Goal: Task Accomplishment & Management: Manage account settings

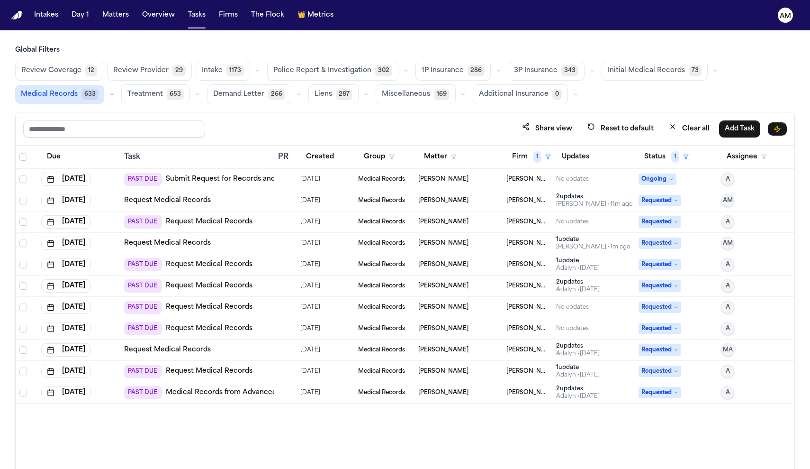
click at [240, 182] on link "Submit Request for Records and Bills from Touchstone Medical Imaging – Waco" at bounding box center [300, 178] width 269 height 9
click at [175, 203] on link "Request Medical Records" at bounding box center [167, 200] width 87 height 9
click at [233, 220] on link "Request Medical Records" at bounding box center [209, 221] width 87 height 9
click at [240, 219] on link "Request Medical Records" at bounding box center [209, 221] width 87 height 9
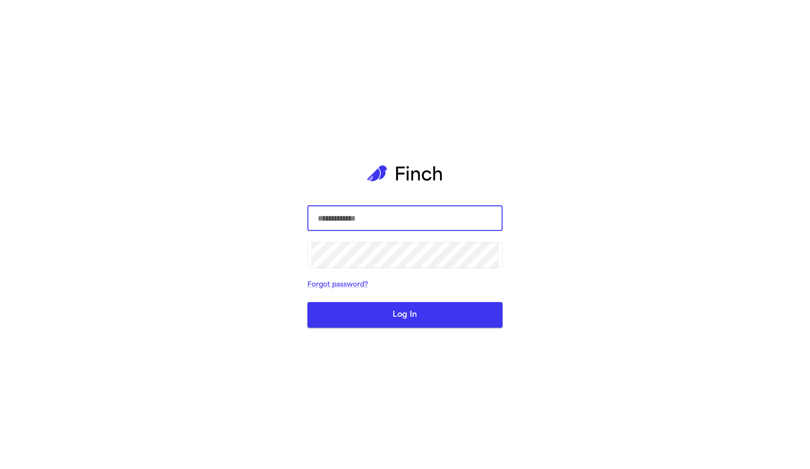
type input "**********"
click at [405, 314] on button "Log In" at bounding box center [405, 315] width 195 height 26
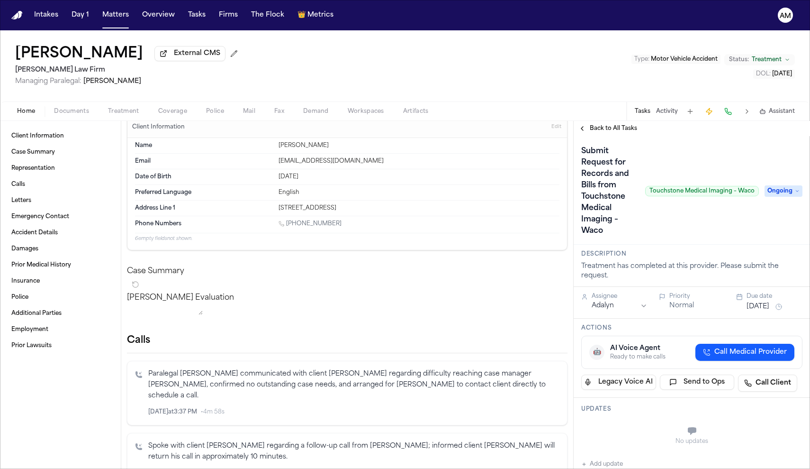
scroll to position [18, 0]
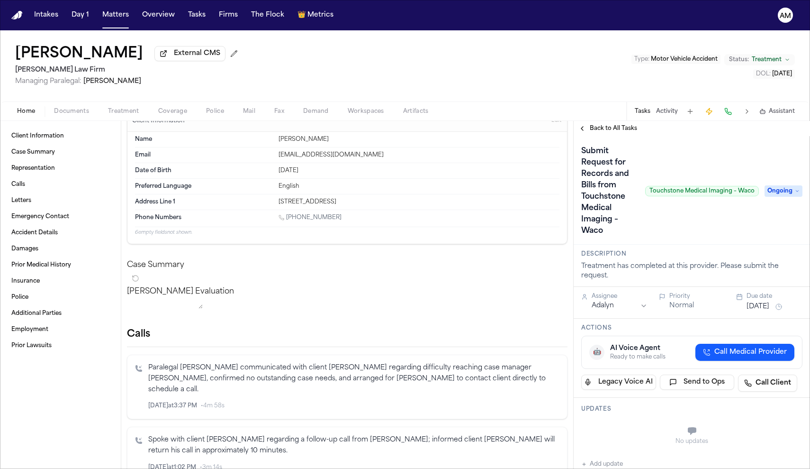
click at [128, 112] on span "Treatment" at bounding box center [123, 112] width 31 height 8
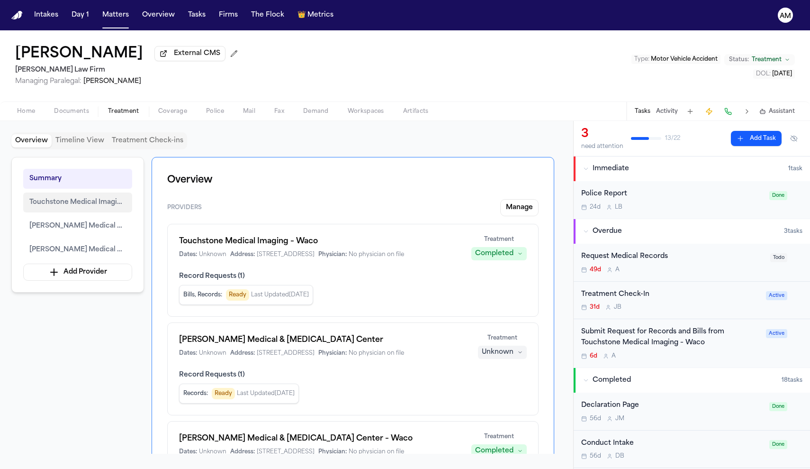
click at [107, 207] on span "Touchstone Medical Imaging – Waco" at bounding box center [77, 202] width 97 height 11
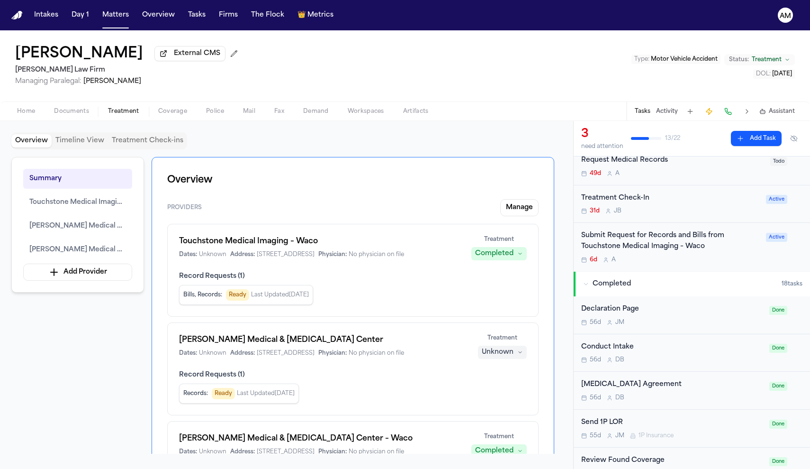
scroll to position [97, 0]
click at [696, 250] on div "Submit Request for Records and Bills from Touchstone Medical Imaging – Waco" at bounding box center [671, 240] width 179 height 22
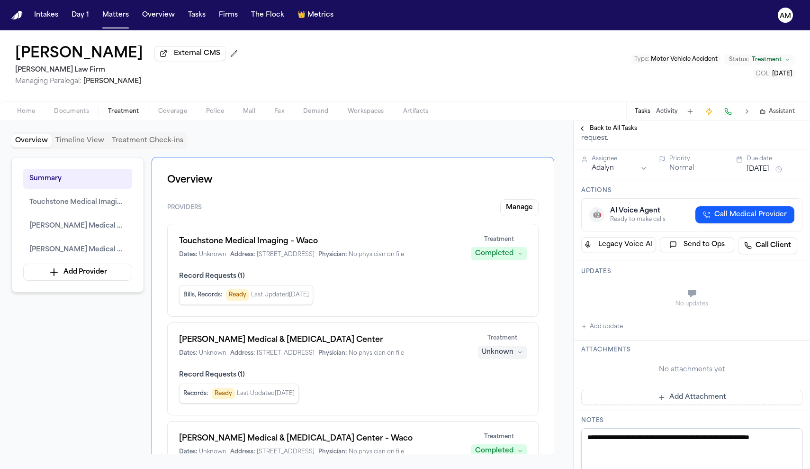
scroll to position [146, 0]
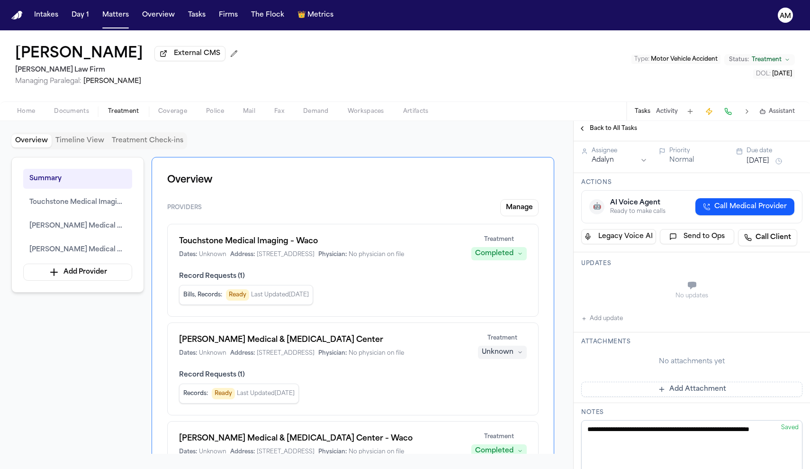
click at [607, 322] on button "Add update" at bounding box center [603, 318] width 42 height 11
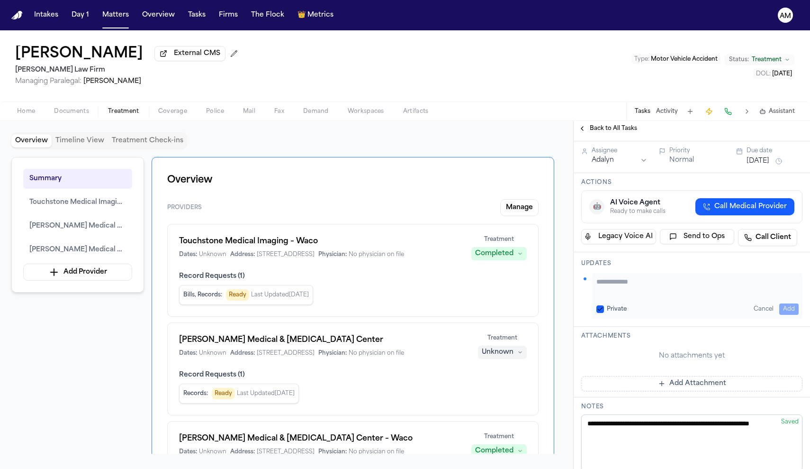
click at [604, 313] on div "Private Cancel Add" at bounding box center [698, 308] width 202 height 11
click at [602, 308] on button "Private" at bounding box center [601, 309] width 8 height 8
click at [611, 296] on textarea "Add your update" at bounding box center [698, 286] width 202 height 19
type textarea "*"
type textarea "**********"
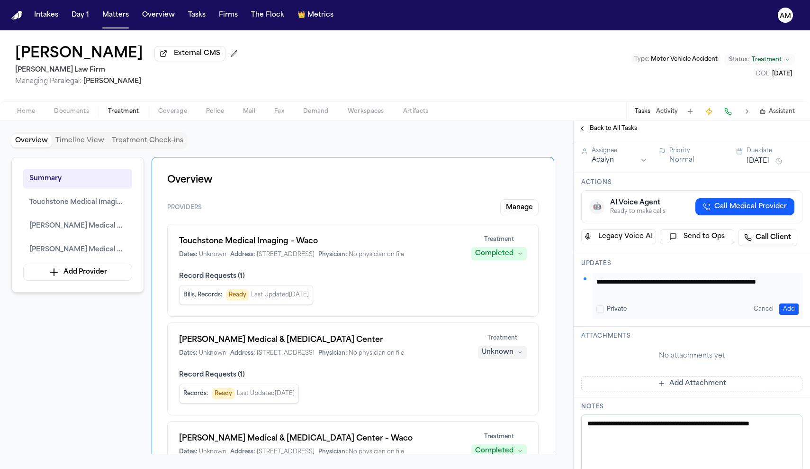
click at [785, 314] on button "Add" at bounding box center [789, 308] width 19 height 11
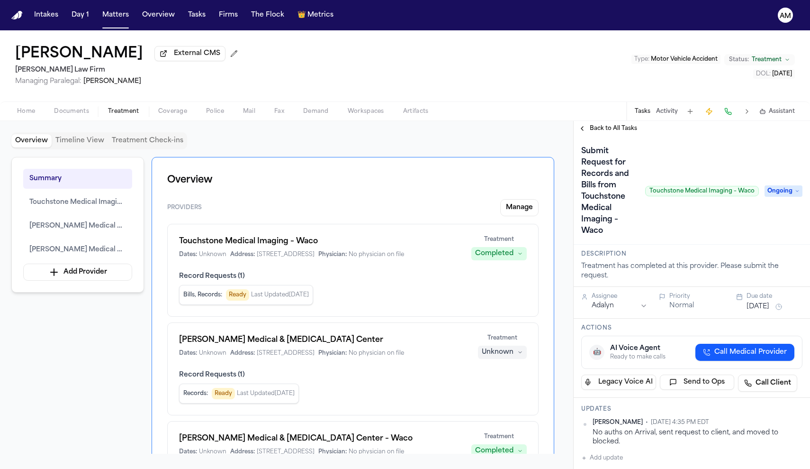
scroll to position [0, 0]
click at [792, 188] on span "Ongoing" at bounding box center [784, 190] width 38 height 11
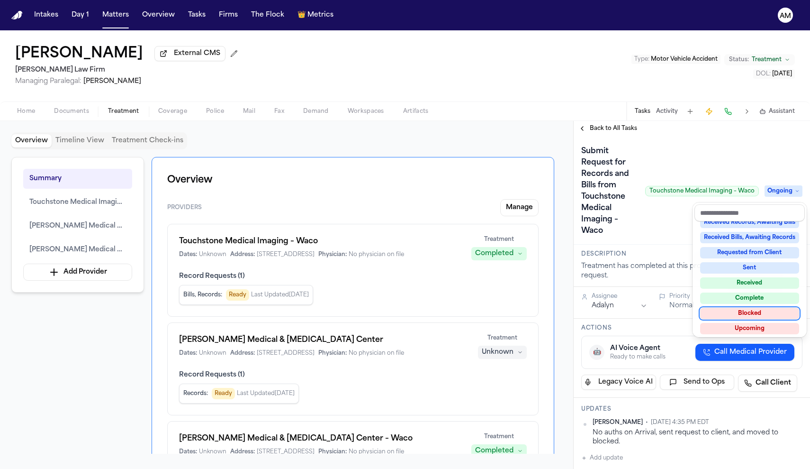
click at [763, 308] on div "Blocked" at bounding box center [750, 313] width 99 height 11
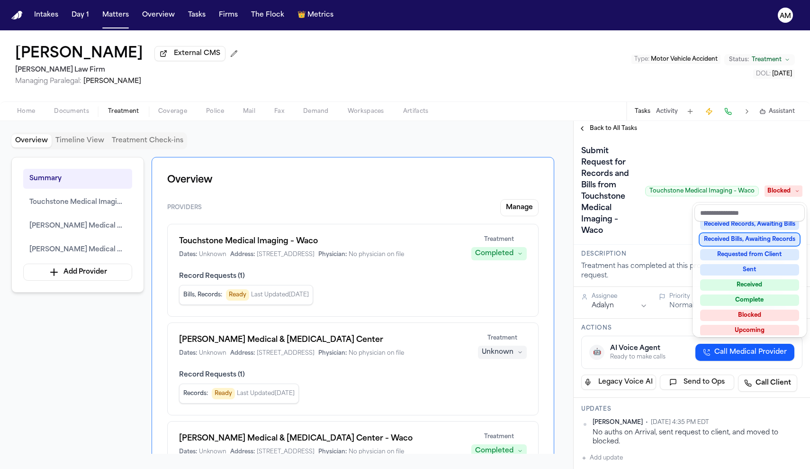
click at [650, 237] on div "Submit Request for Records and Bills from Touchstone Medical Imaging – Waco Tou…" at bounding box center [692, 191] width 221 height 95
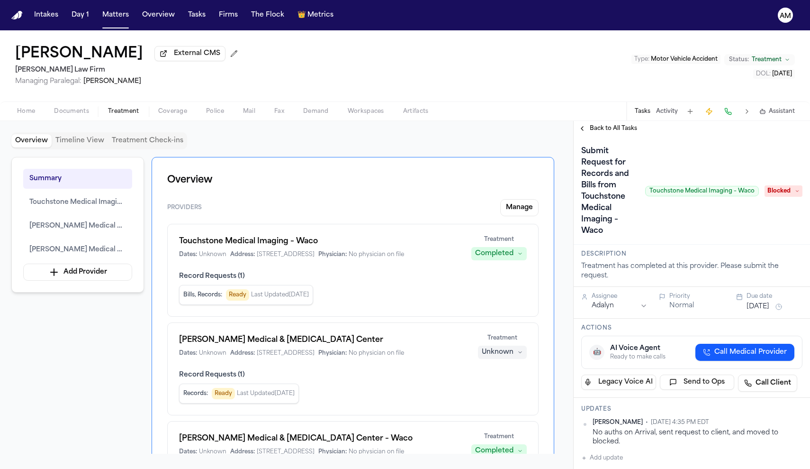
click at [770, 311] on button "Sep 20, 2025" at bounding box center [758, 306] width 23 height 9
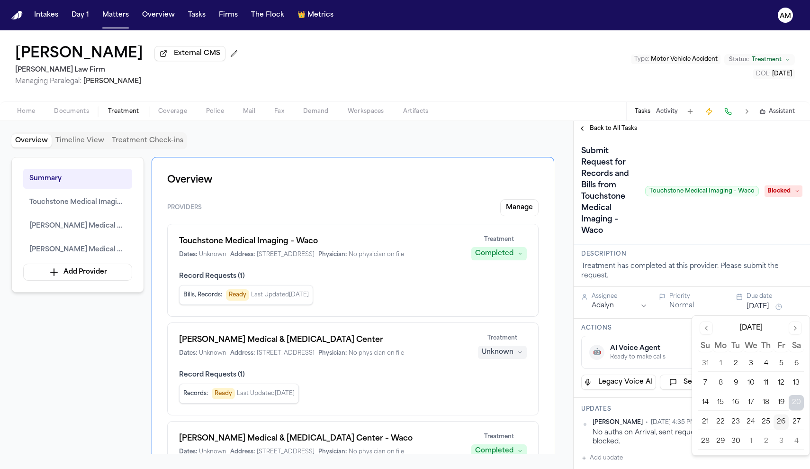
click at [755, 439] on button "1" at bounding box center [751, 441] width 15 height 15
click at [744, 265] on div "Treatment has completed at this provider. Please submit the request." at bounding box center [692, 271] width 221 height 19
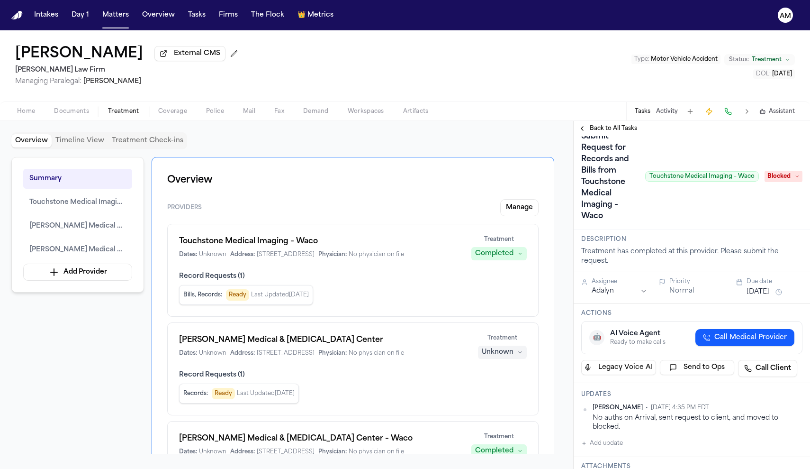
scroll to position [18, 0]
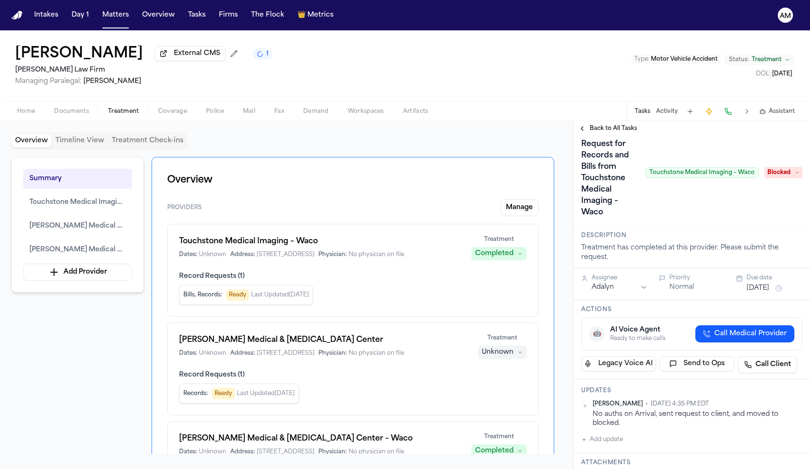
click at [802, 406] on html "Intakes Day 1 Matters Overview Tasks Firms The Flock 👑 Metrics AM Calvin Vernon…" at bounding box center [405, 234] width 810 height 469
click at [755, 418] on div "Edit" at bounding box center [773, 420] width 56 height 13
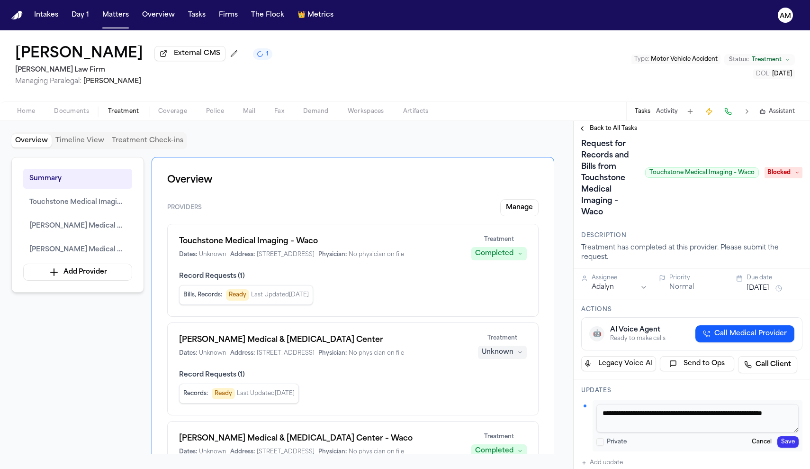
click at [656, 414] on textarea "**********" at bounding box center [698, 418] width 202 height 28
type textarea "**********"
click at [793, 443] on button "Save" at bounding box center [788, 441] width 21 height 11
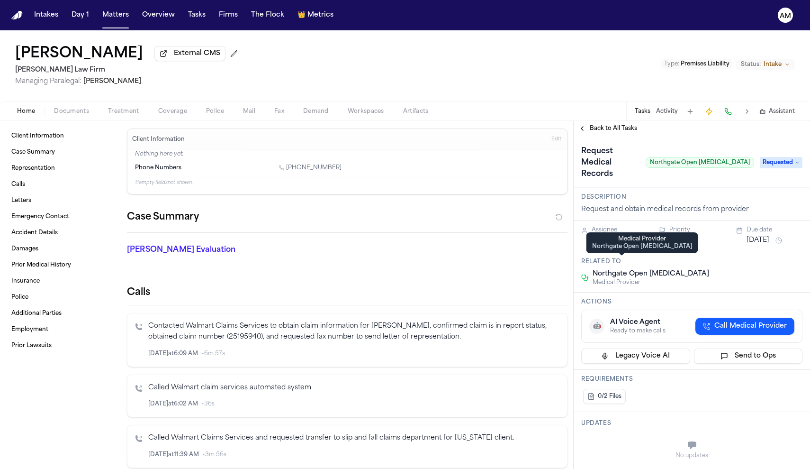
click at [619, 279] on span "Medical Provider" at bounding box center [651, 283] width 117 height 8
click at [119, 112] on span "Treatment" at bounding box center [123, 112] width 31 height 8
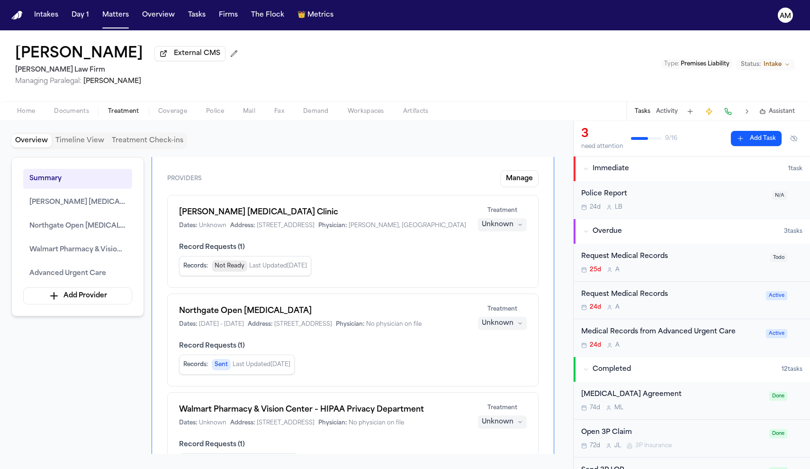
click at [25, 117] on span "button" at bounding box center [25, 116] width 29 height 1
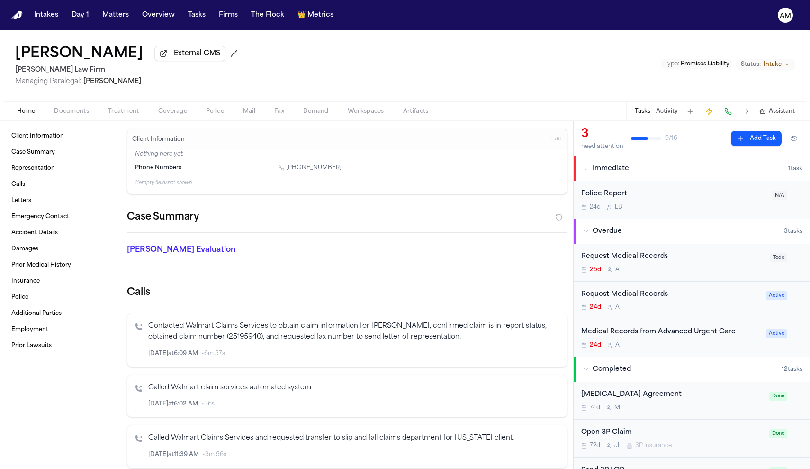
click at [64, 115] on span "Documents" at bounding box center [71, 112] width 35 height 8
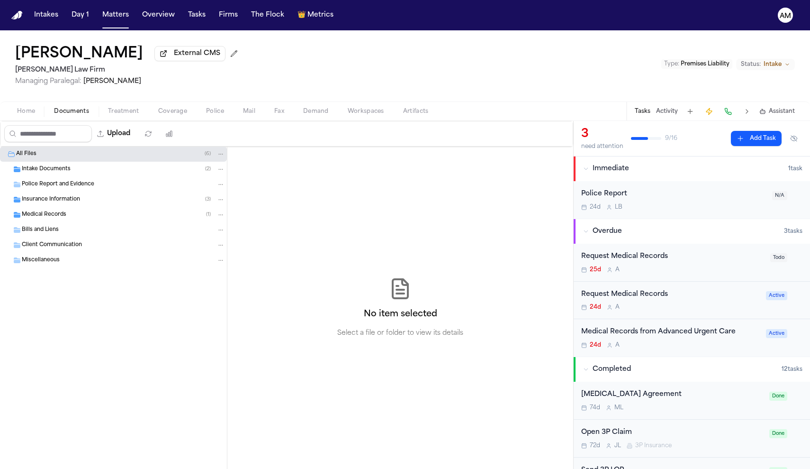
click at [117, 114] on span "Treatment" at bounding box center [123, 112] width 31 height 8
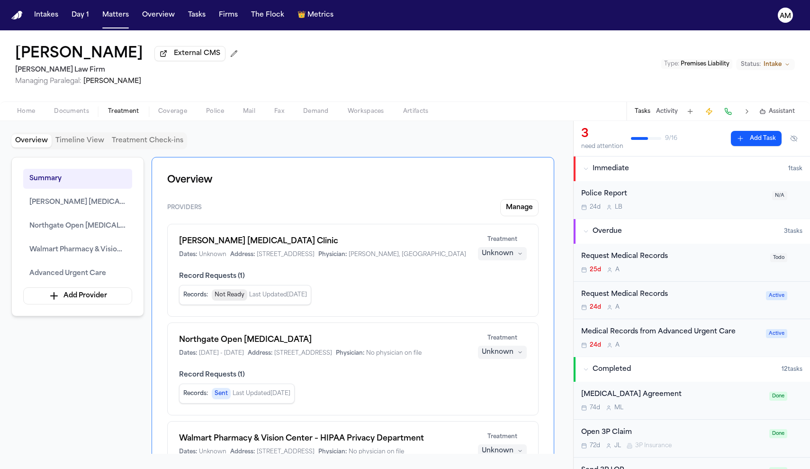
click at [80, 120] on div "Home Documents Treatment Coverage Police Mail Fax Demand Workspaces Artifacts T…" at bounding box center [405, 110] width 810 height 19
click at [79, 104] on div "Home Documents Treatment Coverage Police Mail Fax Demand Workspaces Artifacts T…" at bounding box center [405, 110] width 810 height 19
click at [82, 115] on span "Documents" at bounding box center [71, 112] width 35 height 8
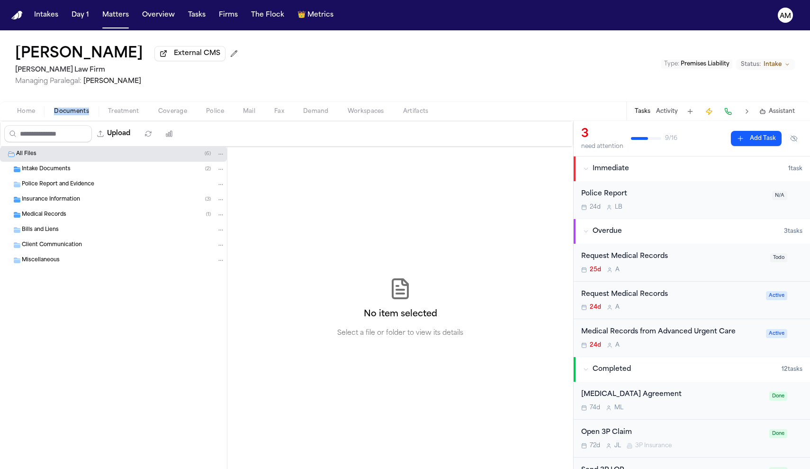
click at [51, 168] on span "Intake Documents" at bounding box center [46, 169] width 49 height 8
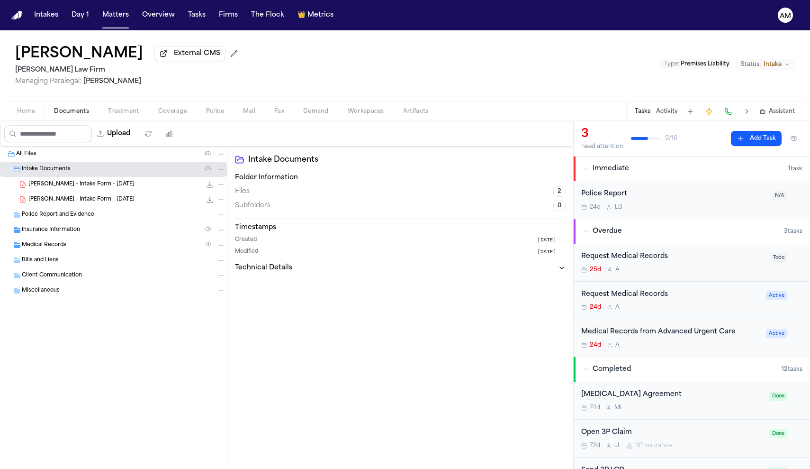
click at [95, 189] on div "S. Perez - Intake Form - 7.15.25 22.3 KB • PDF" at bounding box center [126, 184] width 197 height 9
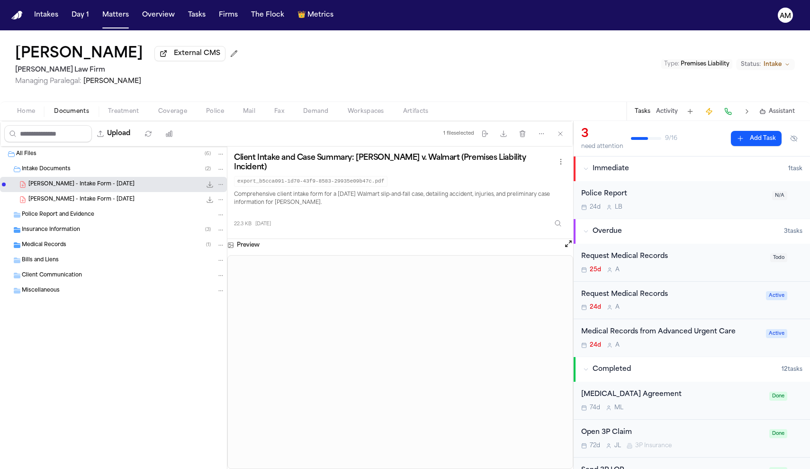
click at [545, 1] on nav "Intakes Day 1 Matters Overview Tasks Firms The Flock 👑 Metrics AM" at bounding box center [405, 15] width 810 height 30
click at [670, 267] on div "25d A" at bounding box center [673, 270] width 183 height 8
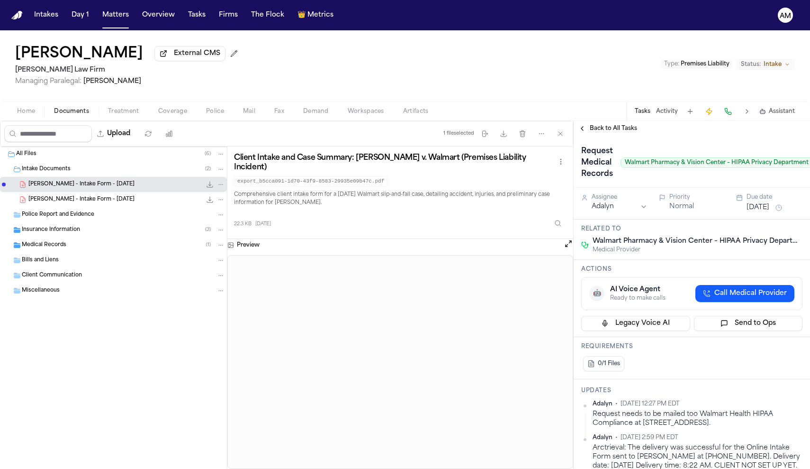
click at [670, 267] on h3 "Actions" at bounding box center [692, 269] width 221 height 8
click at [32, 109] on span "Home" at bounding box center [26, 112] width 18 height 8
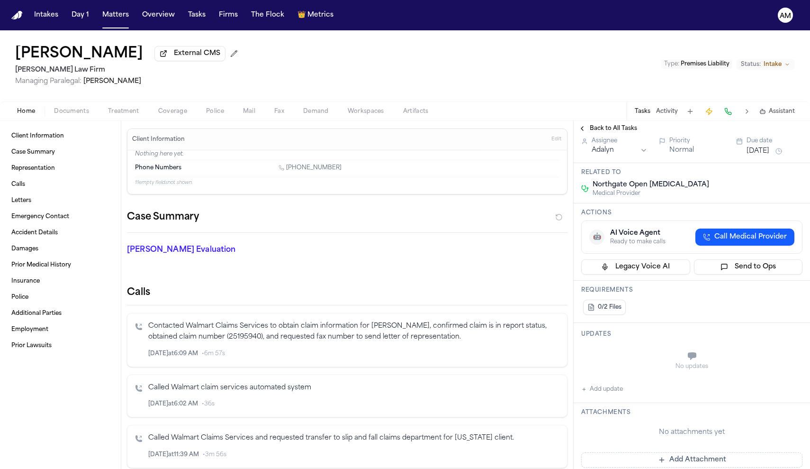
scroll to position [96, 0]
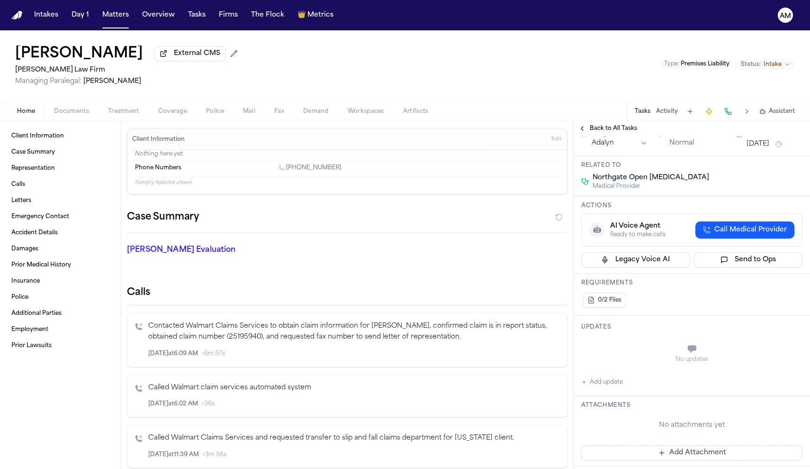
click at [614, 376] on button "Add update" at bounding box center [603, 381] width 42 height 11
click at [635, 344] on textarea "Add your update" at bounding box center [698, 349] width 202 height 19
paste textarea "*********"
click at [600, 340] on textarea "*********" at bounding box center [698, 349] width 202 height 19
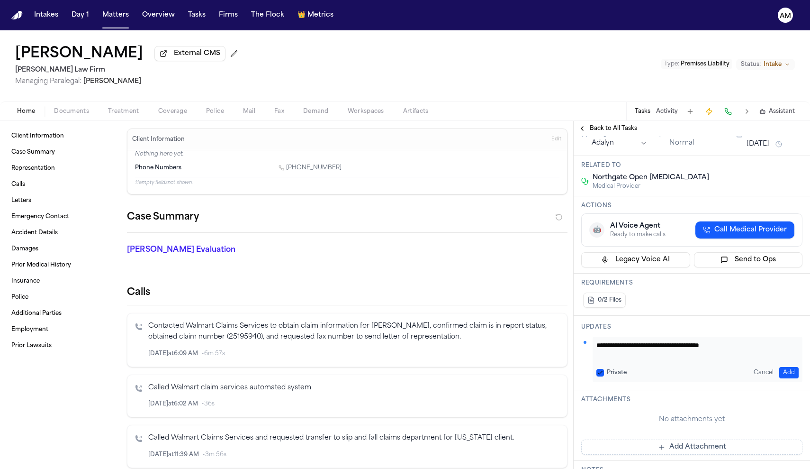
type textarea "**********"
click at [600, 369] on button "Private" at bounding box center [601, 373] width 8 height 8
click at [788, 367] on button "Add" at bounding box center [789, 372] width 19 height 11
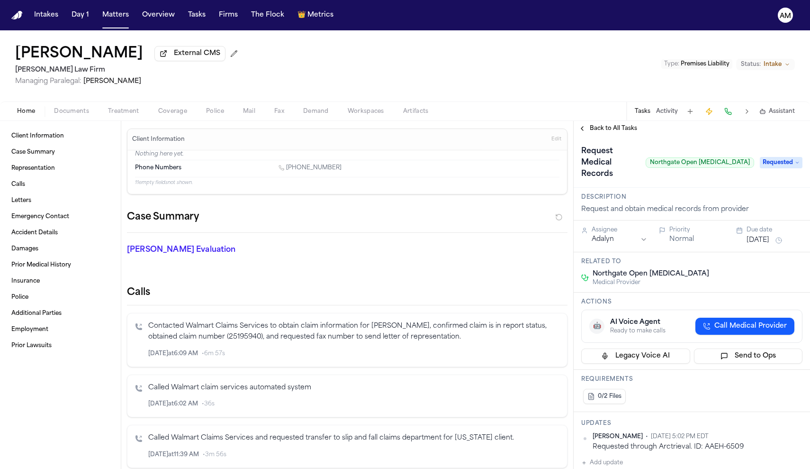
scroll to position [0, 0]
click at [755, 236] on button "Sep 2, 2025" at bounding box center [758, 240] width 23 height 9
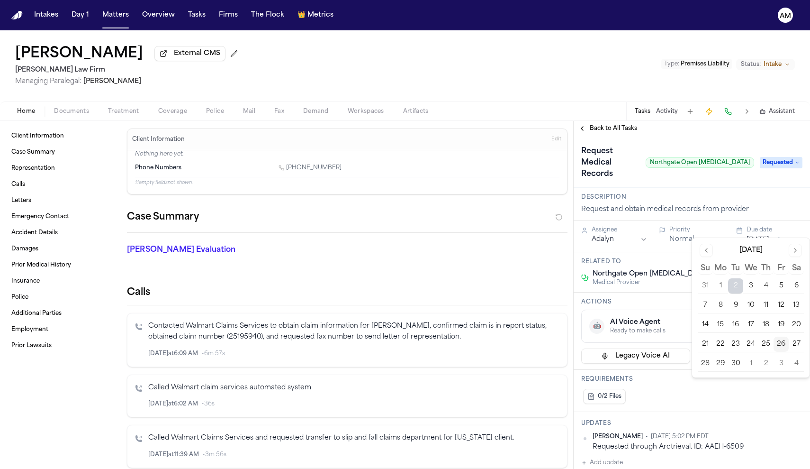
click at [746, 364] on button "1" at bounding box center [751, 363] width 15 height 15
click at [753, 364] on button "1" at bounding box center [751, 363] width 15 height 15
click at [751, 412] on div "Updates Ada Martinez • Sep 26, 2025 5:02 PM EDT Requested through Arctrieval. I…" at bounding box center [692, 444] width 237 height 64
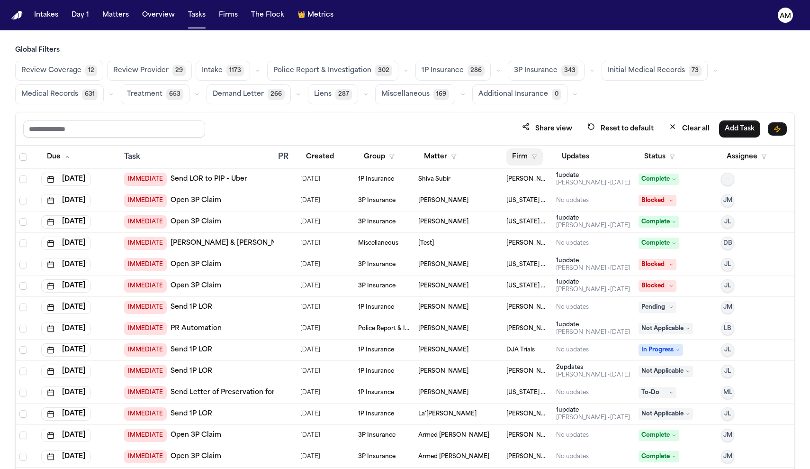
click at [525, 157] on button "Firm" at bounding box center [525, 156] width 36 height 17
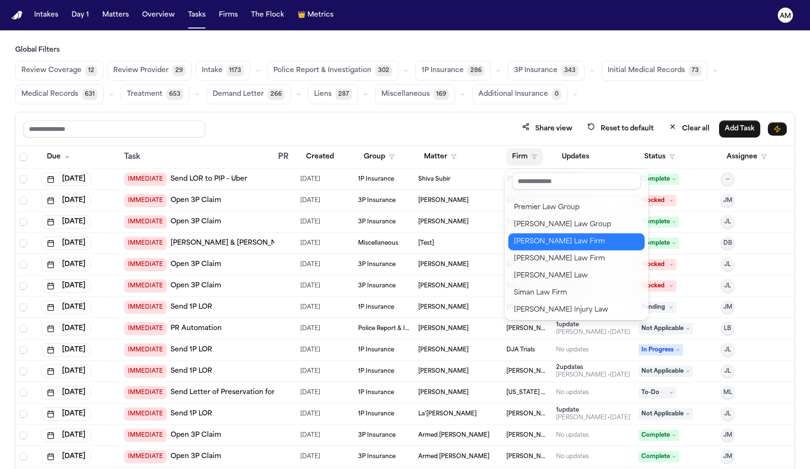
scroll to position [887, 0]
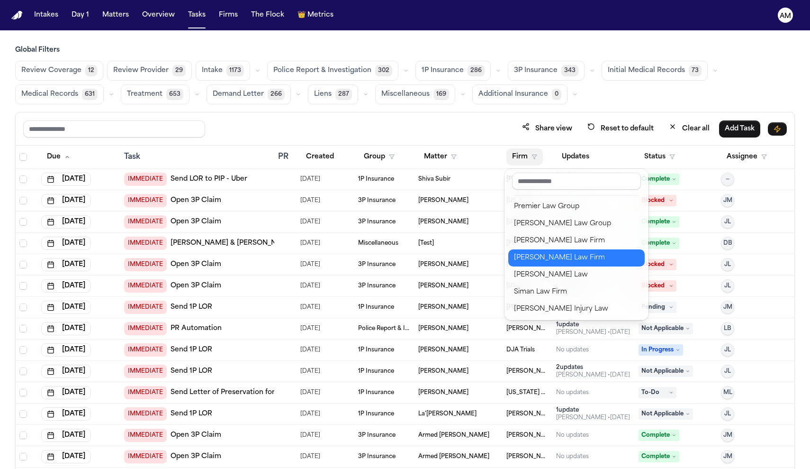
click at [538, 262] on div "[PERSON_NAME] Law Firm" at bounding box center [576, 257] width 125 height 11
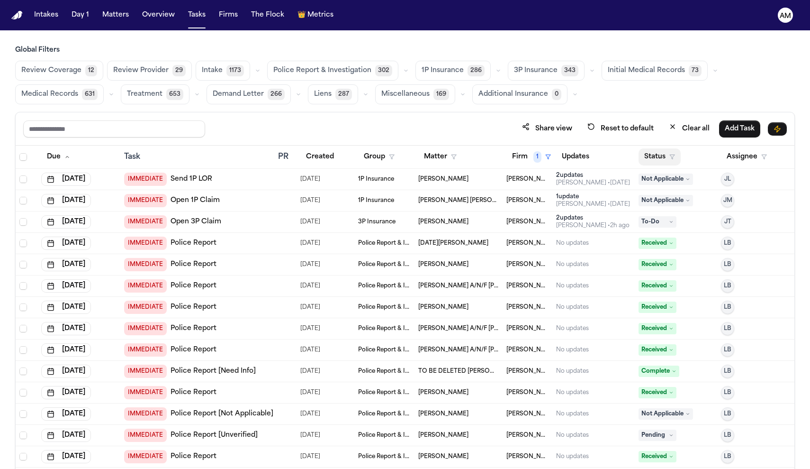
click at [660, 155] on button "Status" at bounding box center [660, 156] width 42 height 17
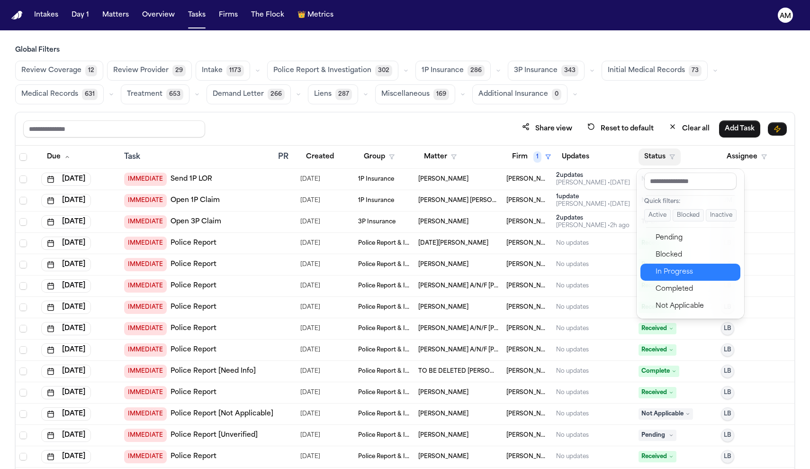
click at [665, 268] on div "In Progress" at bounding box center [695, 271] width 79 height 11
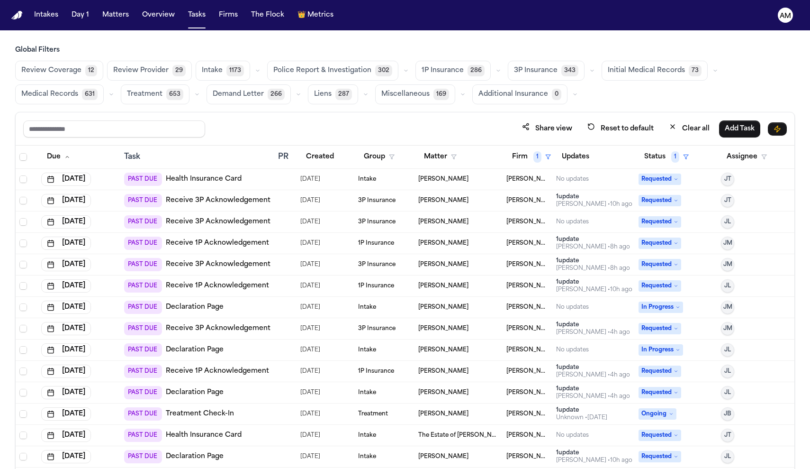
click at [71, 107] on div "Global Filters Review Coverage 12 Review Provider 29 Intake 1173 Police Report …" at bounding box center [405, 277] width 780 height 465
click at [71, 95] on span "Medical Records" at bounding box center [49, 94] width 57 height 9
